Goal: Learn about a topic

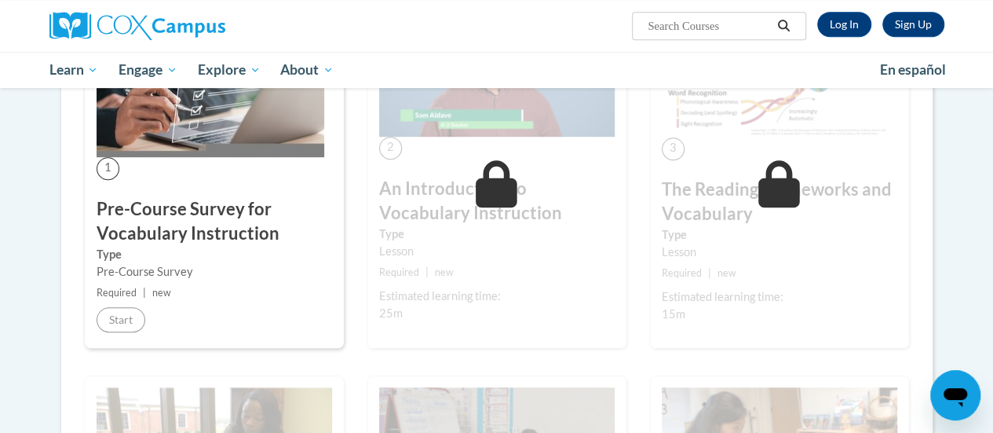
click at [302, 263] on div "Pre-Course Survey" at bounding box center [215, 271] width 236 height 17
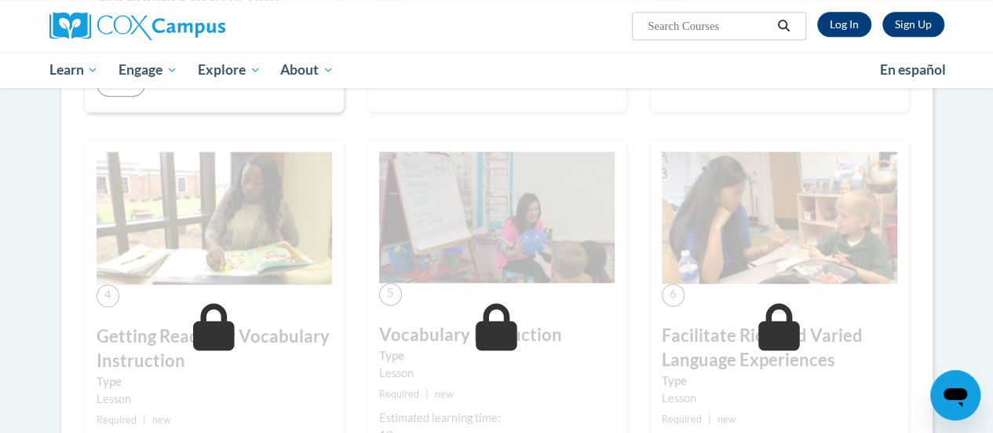
scroll to position [210, 0]
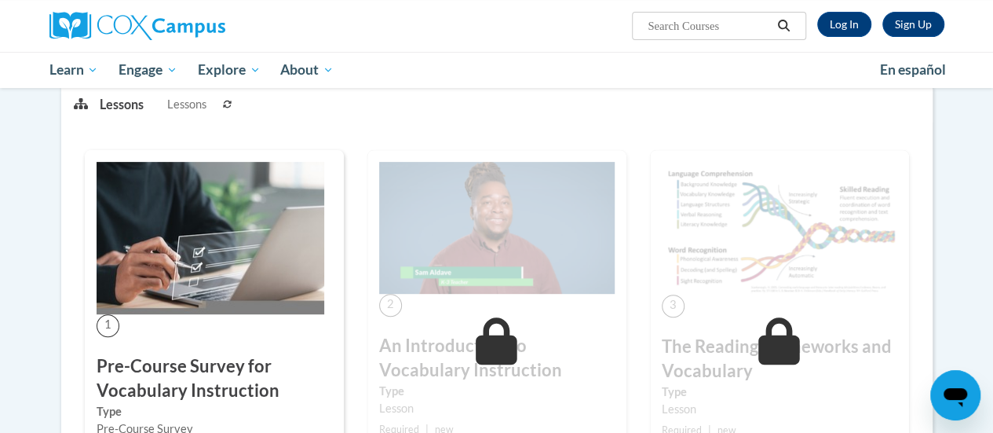
click at [267, 260] on img at bounding box center [211, 238] width 228 height 152
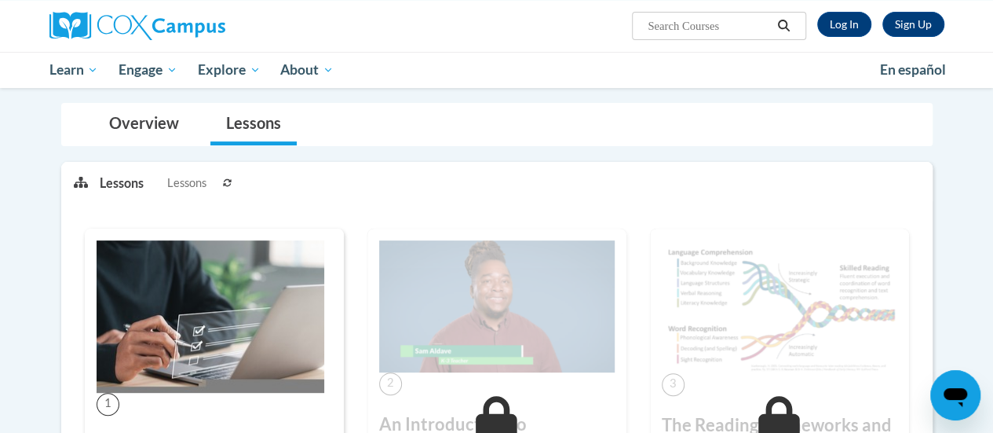
scroll to position [289, 0]
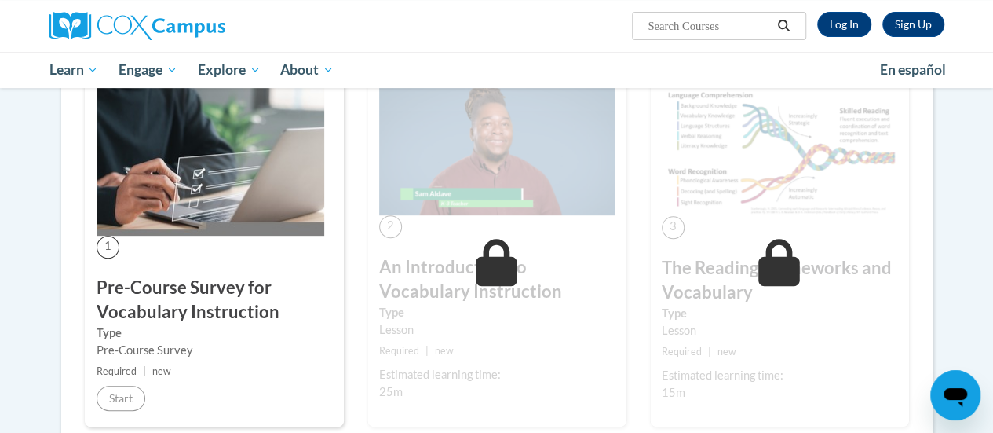
click at [481, 220] on div "2 An Introduction to Vocabulary Instruction Type Lesson Required | new Estimate…" at bounding box center [496, 248] width 259 height 355
click at [848, 20] on link "Log In" at bounding box center [844, 24] width 54 height 25
